Goal: Download file/media

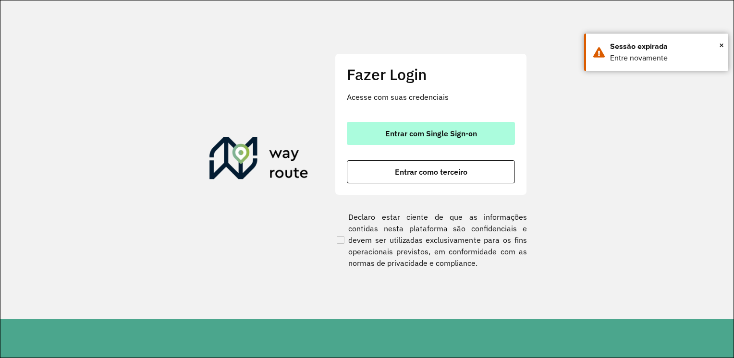
click at [398, 130] on span "Entrar com Single Sign-on" at bounding box center [431, 134] width 92 height 8
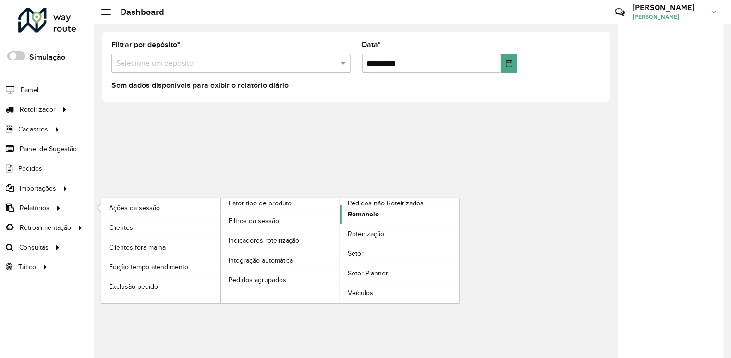
click at [367, 214] on span "Romaneio" at bounding box center [363, 214] width 31 height 10
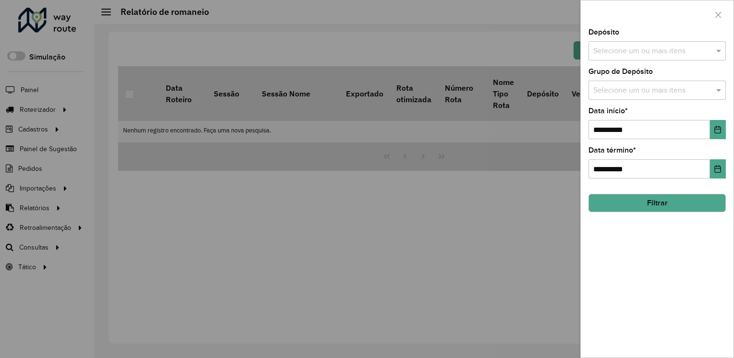
click at [630, 197] on button "Filtrar" at bounding box center [656, 203] width 137 height 18
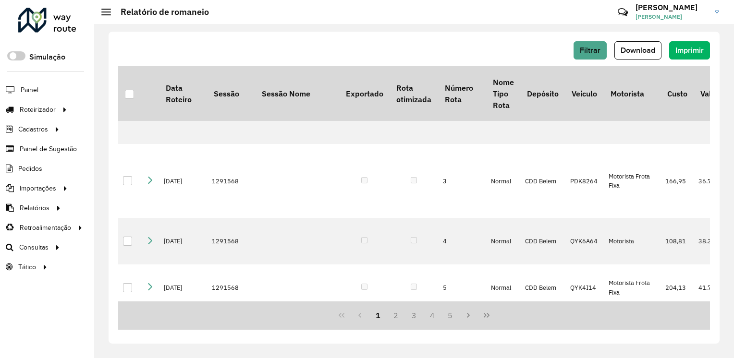
scroll to position [192, 0]
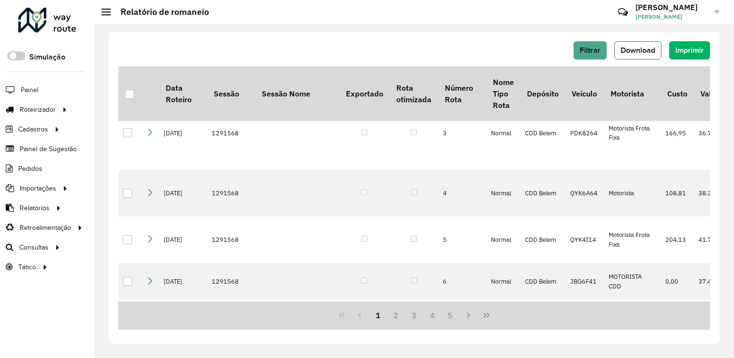
click at [633, 45] on button "Download" at bounding box center [637, 50] width 47 height 18
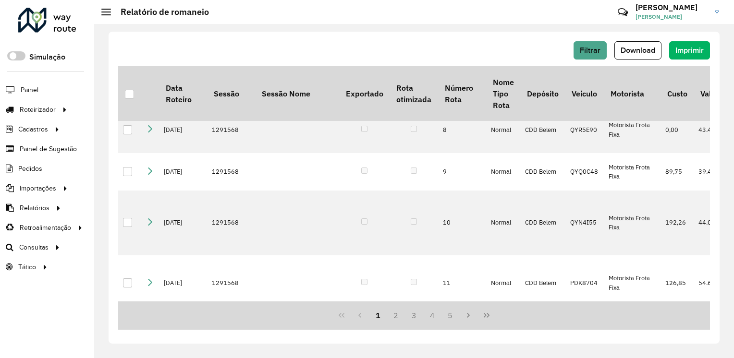
scroll to position [240, 0]
